Goal: Task Accomplishment & Management: Manage account settings

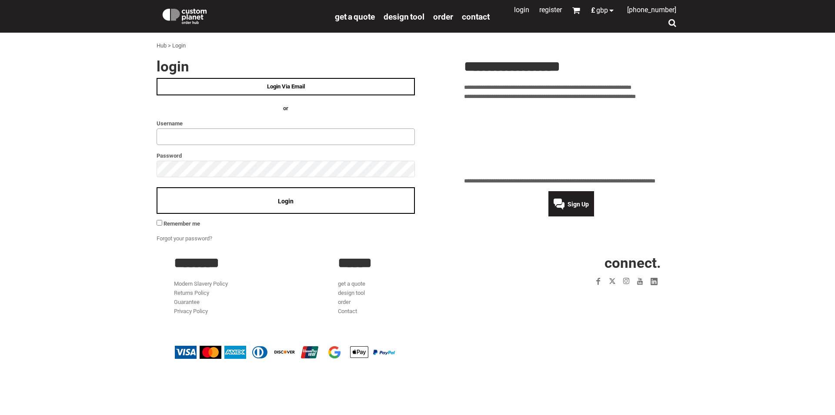
type input "**********"
click at [313, 205] on div "Login" at bounding box center [286, 200] width 258 height 27
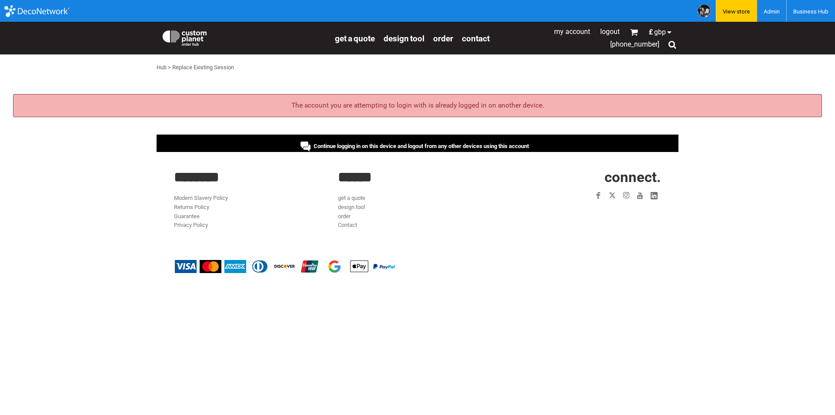
click at [390, 140] on div "Continue logging in on this device and logout from any other devices using this…" at bounding box center [418, 142] width 522 height 17
